Goal: Information Seeking & Learning: Find specific fact

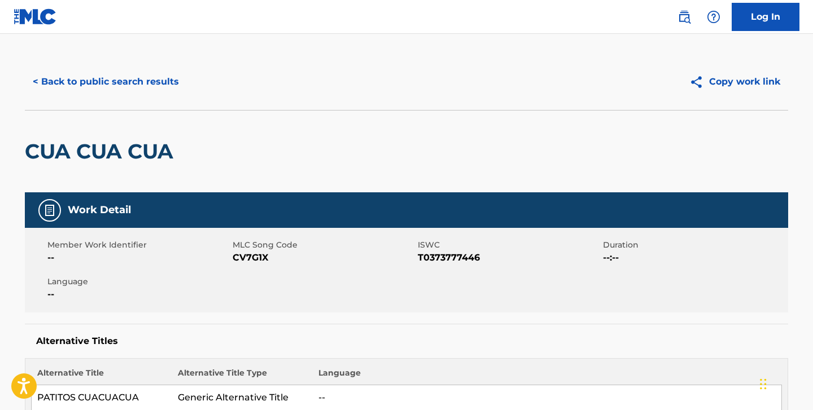
click at [142, 84] on button "< Back to public search results" at bounding box center [106, 82] width 162 height 28
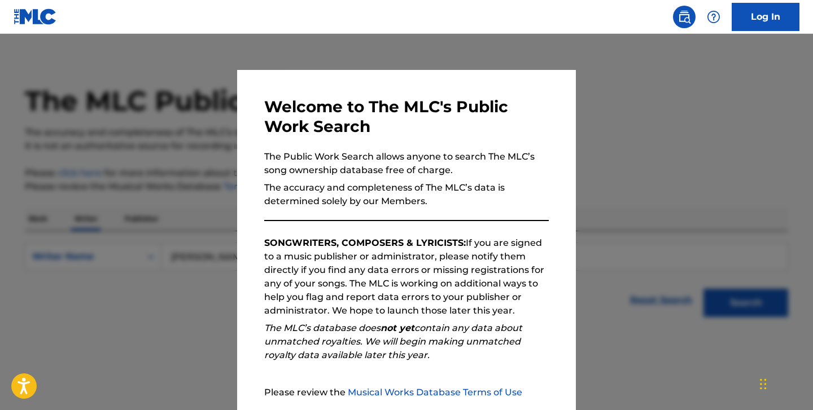
scroll to position [15, 0]
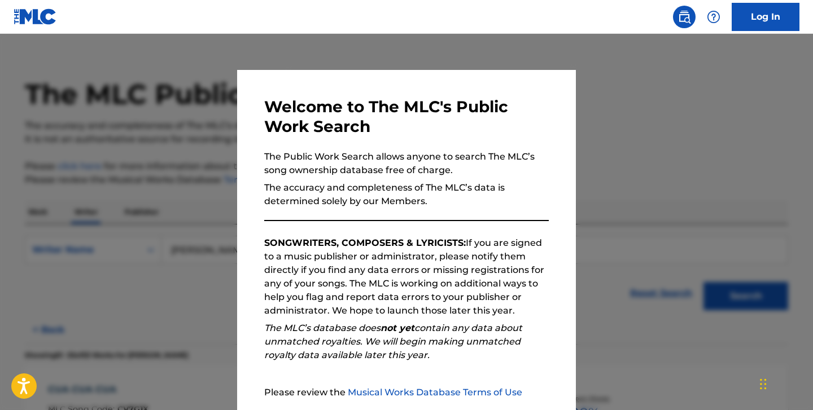
click at [233, 53] on div at bounding box center [406, 239] width 813 height 410
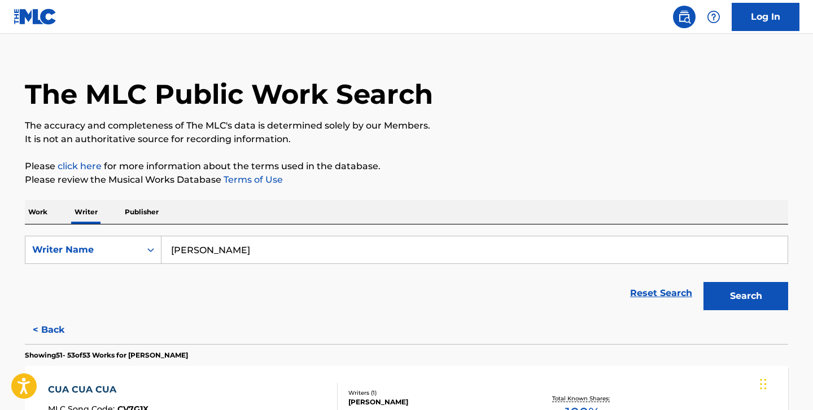
click at [193, 252] on input "[PERSON_NAME]" at bounding box center [474, 249] width 626 height 27
click at [28, 216] on p "Work" at bounding box center [38, 212] width 26 height 24
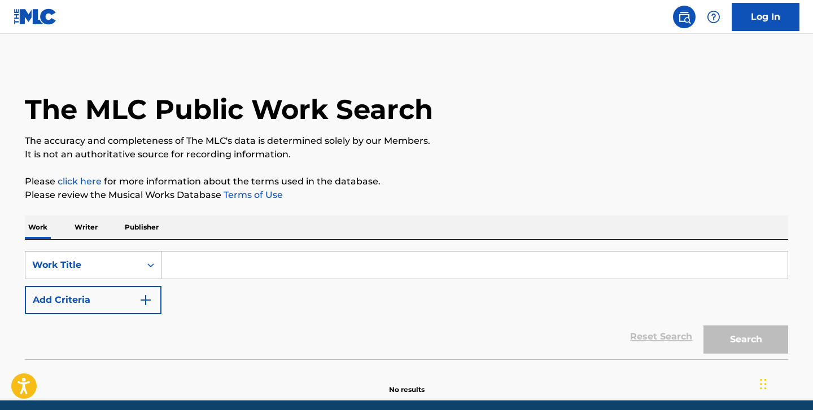
click at [93, 260] on div "Work Title" at bounding box center [93, 265] width 137 height 28
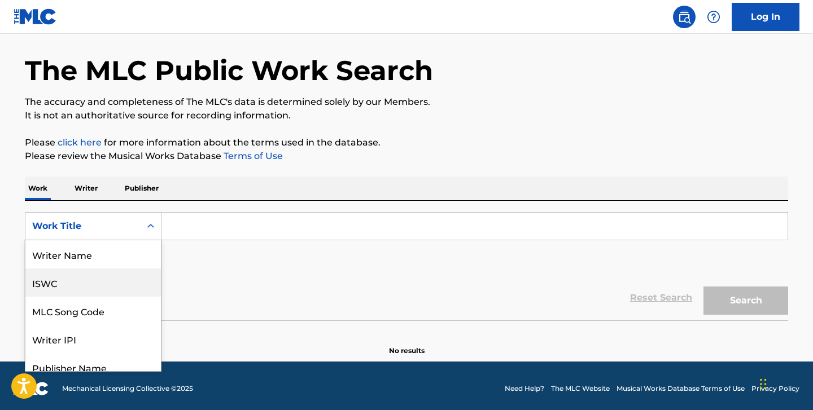
click at [59, 280] on div "ISWC" at bounding box center [92, 283] width 135 height 28
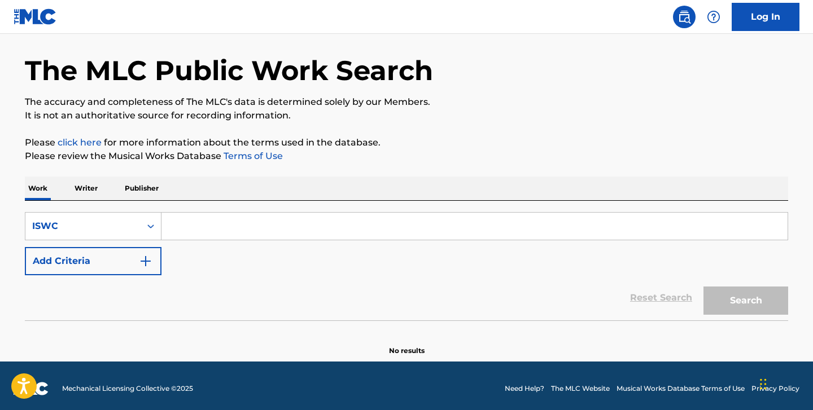
click at [192, 221] on input "Search Form" at bounding box center [474, 226] width 626 height 27
paste input "T9221701640"
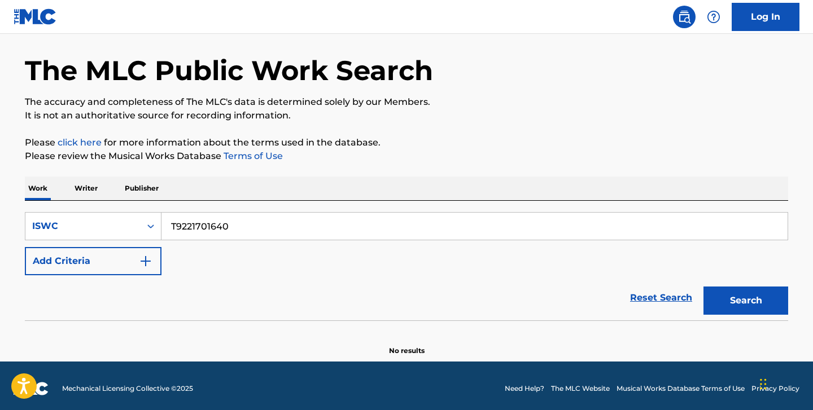
type input "T9221701640"
click at [703, 287] on button "Search" at bounding box center [745, 301] width 85 height 28
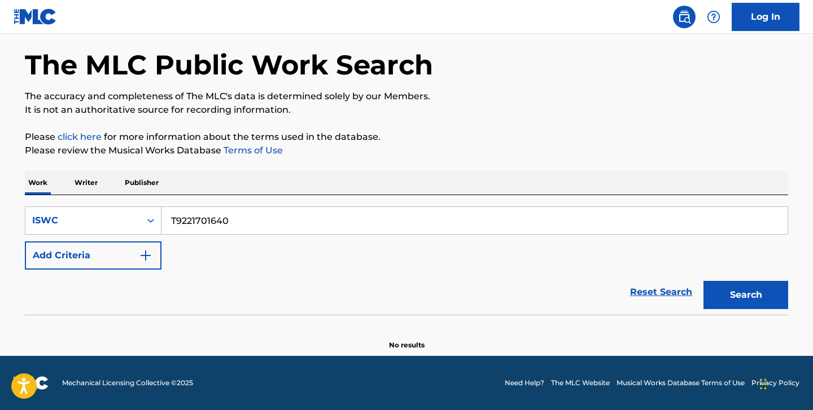
click at [83, 187] on p "Writer" at bounding box center [86, 183] width 30 height 24
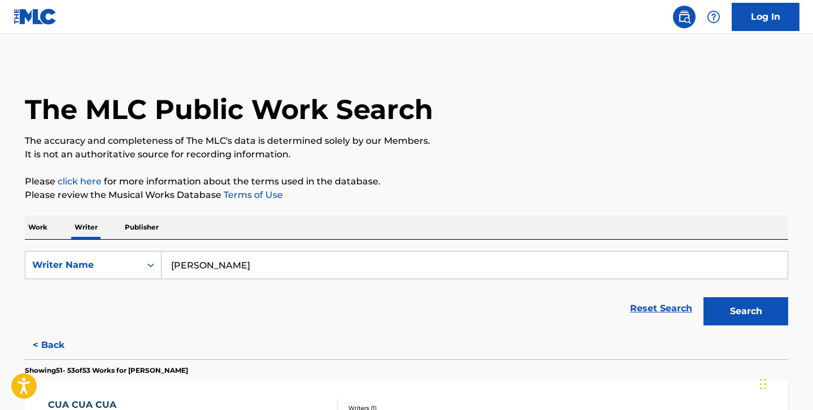
click at [213, 264] on input "[PERSON_NAME]" at bounding box center [474, 265] width 626 height 27
paste input "[PERSON_NAME]"
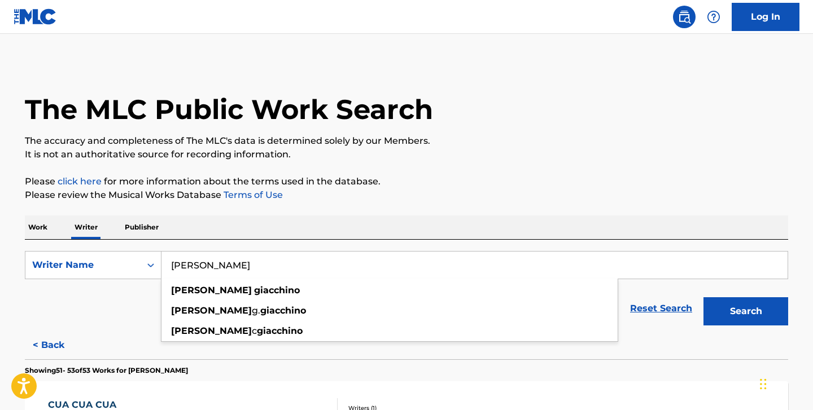
type input "[PERSON_NAME]"
click at [703, 297] on button "Search" at bounding box center [745, 311] width 85 height 28
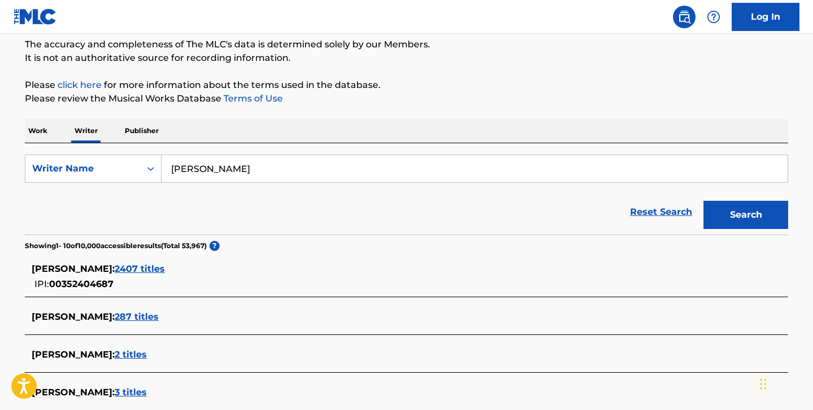
scroll to position [204, 0]
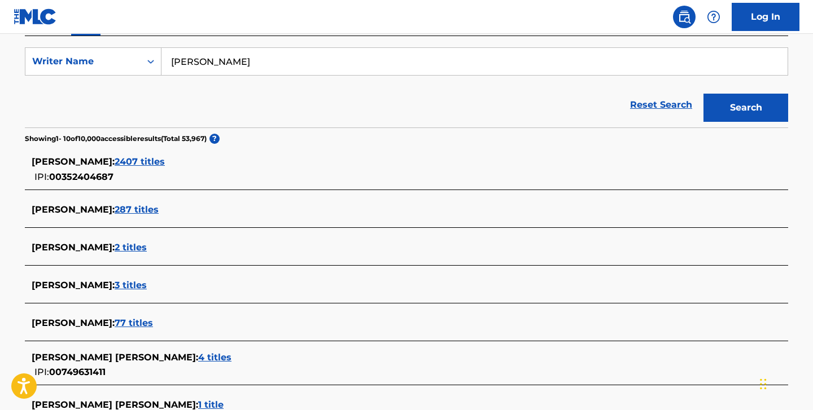
click at [164, 159] on span "2407 titles" at bounding box center [140, 161] width 50 height 11
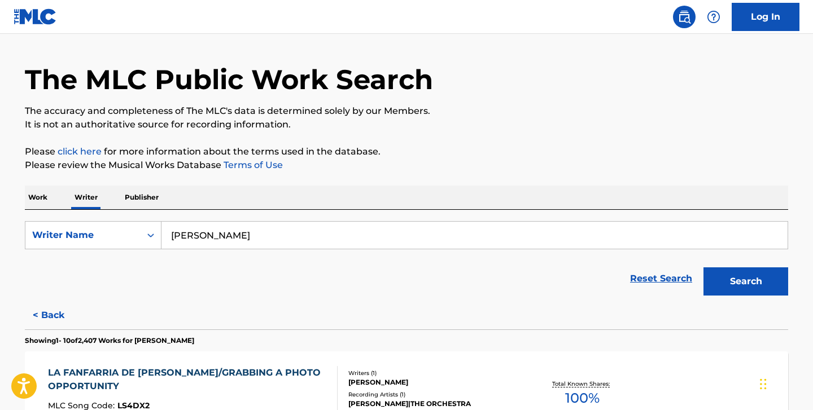
scroll to position [16, 0]
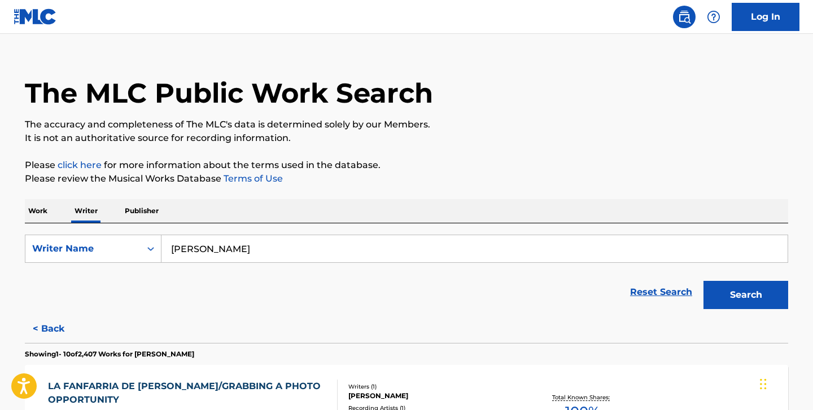
click at [43, 212] on p "Work" at bounding box center [38, 211] width 26 height 24
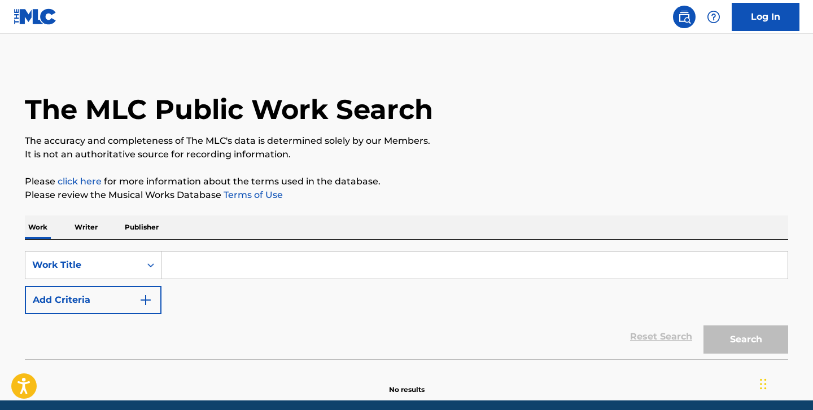
click at [176, 265] on input "Search Form" at bounding box center [474, 265] width 626 height 27
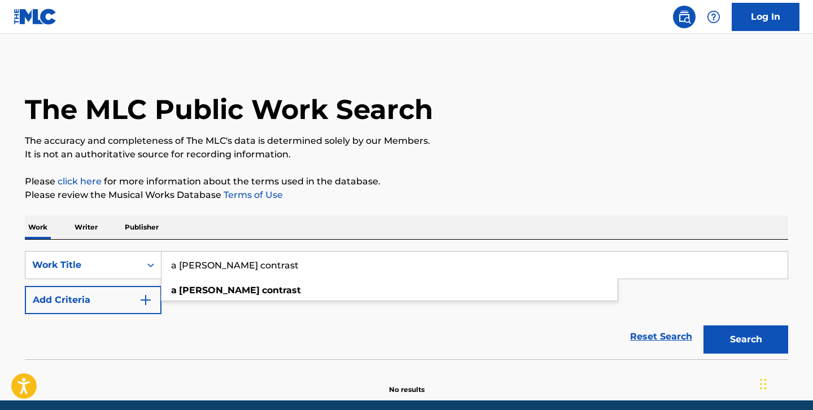
type input "a [PERSON_NAME] contrast"
click at [90, 307] on button "Add Criteria" at bounding box center [93, 300] width 137 height 28
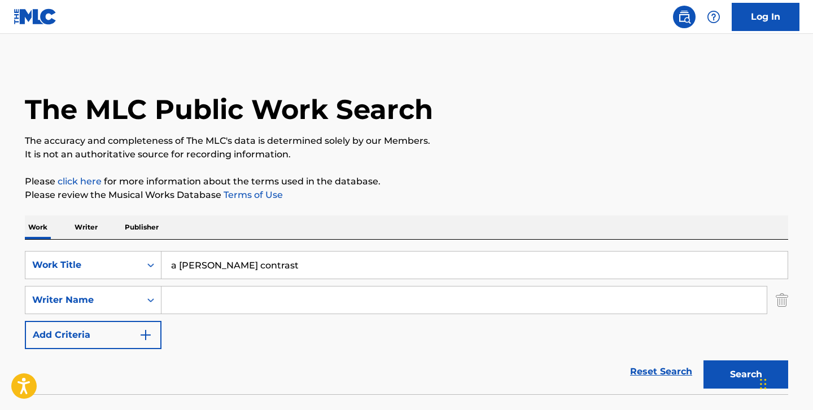
click at [189, 303] on input "Search Form" at bounding box center [463, 300] width 605 height 27
paste input "[PERSON_NAME]"
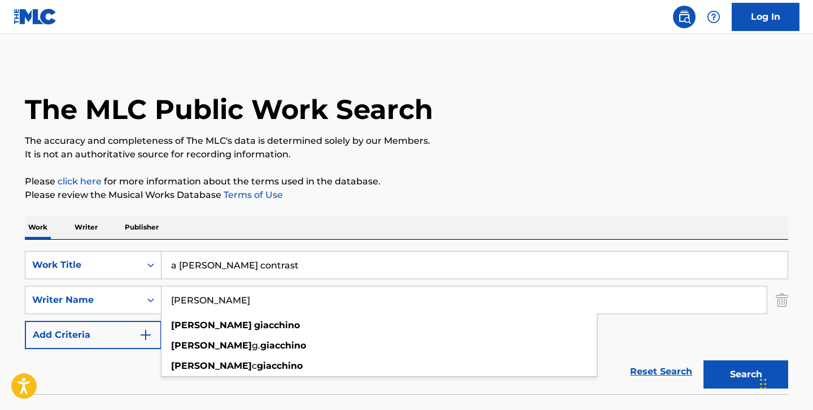
type input "[PERSON_NAME]"
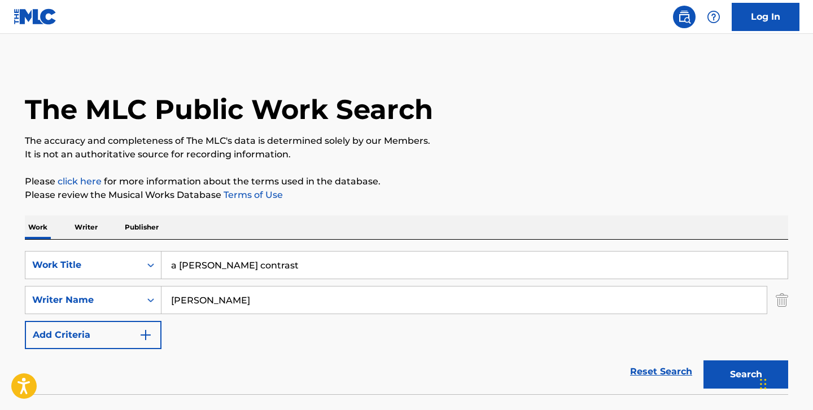
click at [725, 382] on button "Search" at bounding box center [745, 375] width 85 height 28
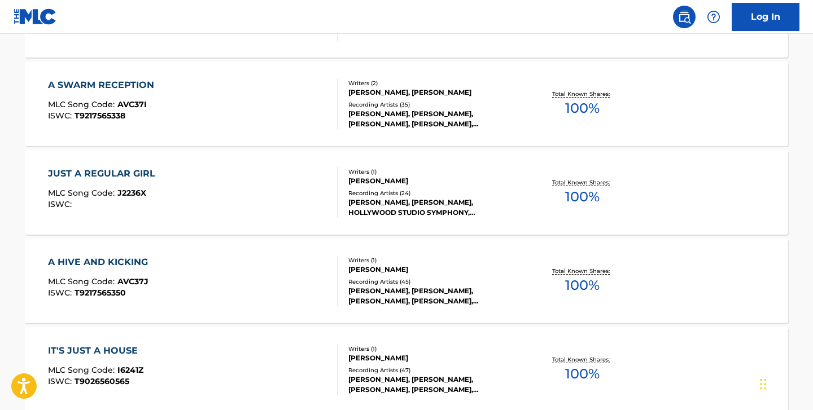
scroll to position [387, 0]
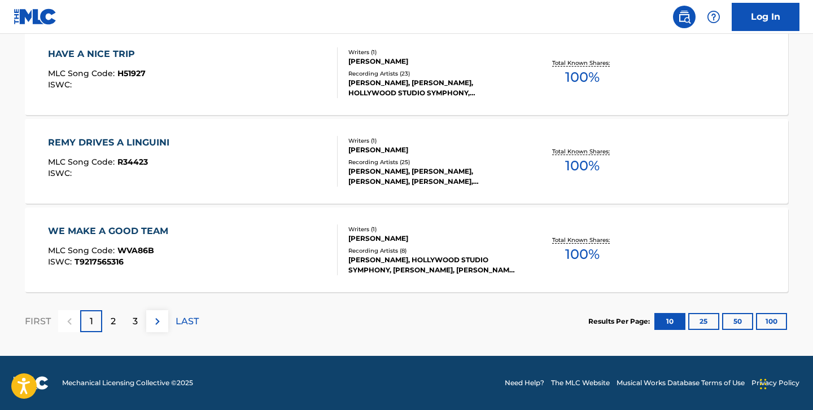
click at [110, 323] on div "2" at bounding box center [113, 321] width 22 height 22
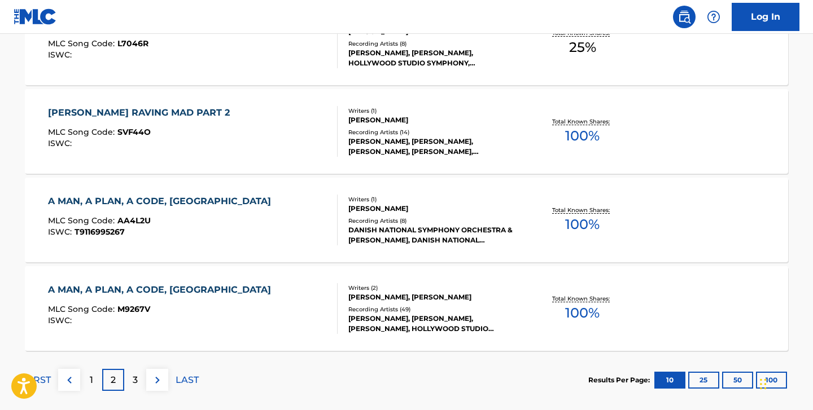
scroll to position [1006, 0]
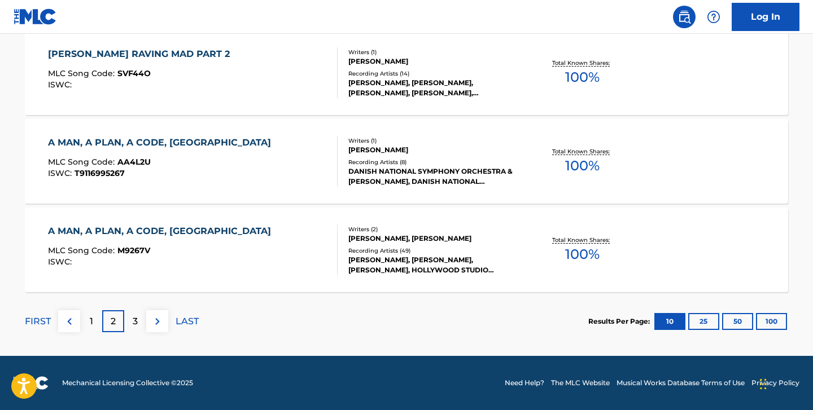
click at [761, 324] on button "100" at bounding box center [771, 321] width 31 height 17
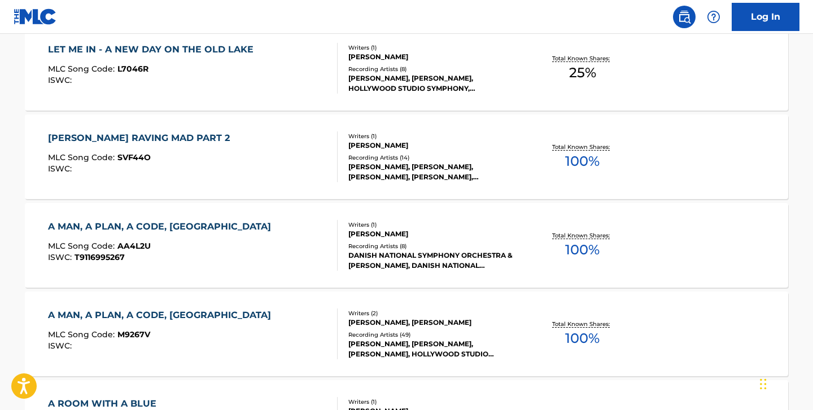
scroll to position [2130, 0]
